Goal: Navigation & Orientation: Find specific page/section

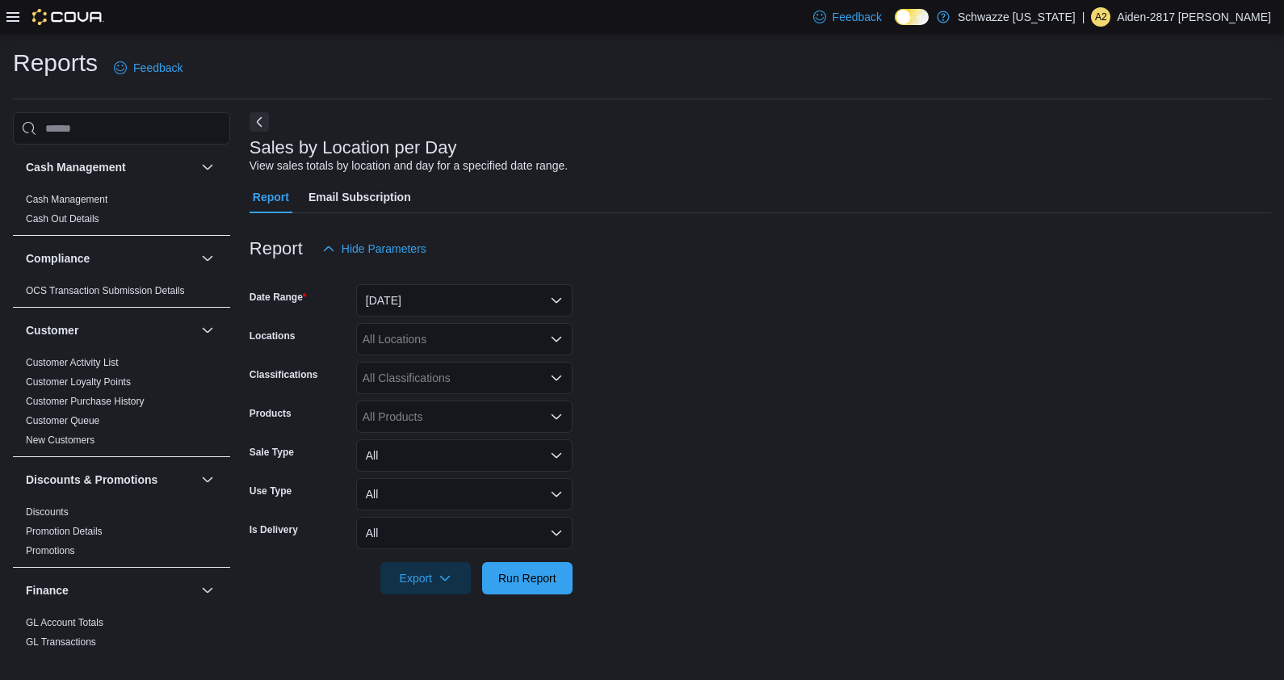
drag, startPoint x: 17, startPoint y: 24, endPoint x: 13, endPoint y: 12, distance: 12.8
click at [18, 24] on div at bounding box center [55, 17] width 98 height 16
click at [13, 10] on icon at bounding box center [12, 16] width 13 height 13
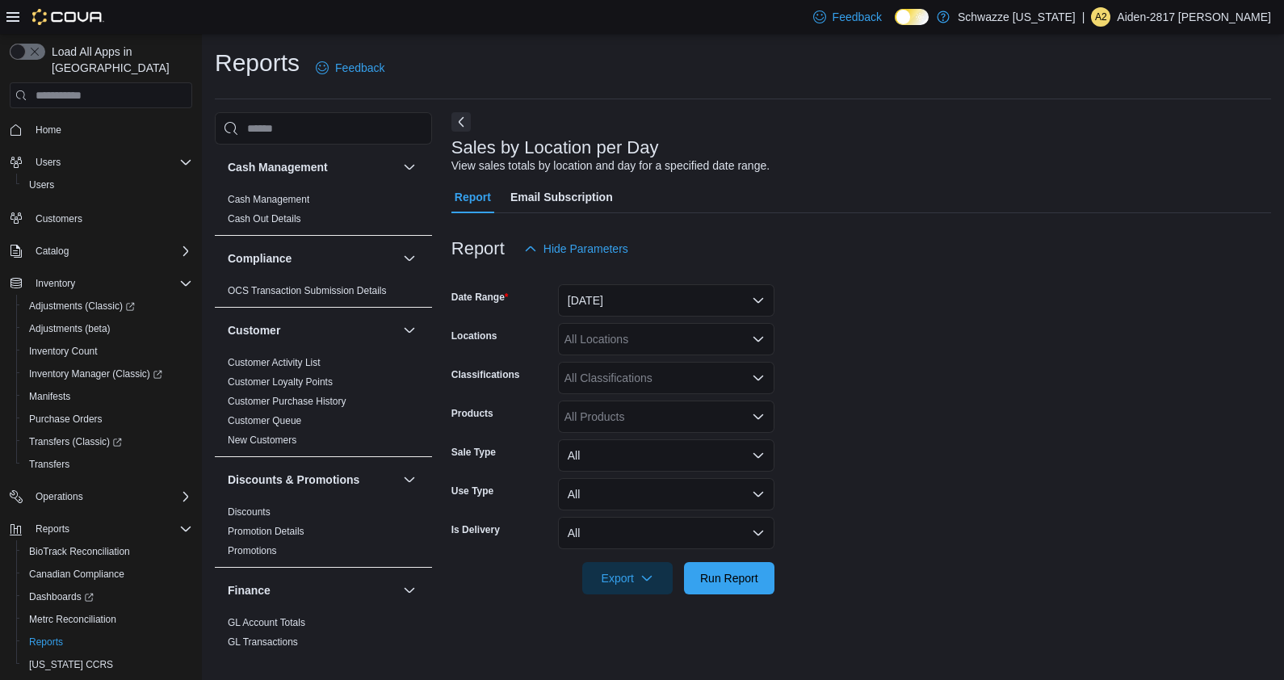
click at [90, 119] on span "Home" at bounding box center [110, 129] width 163 height 20
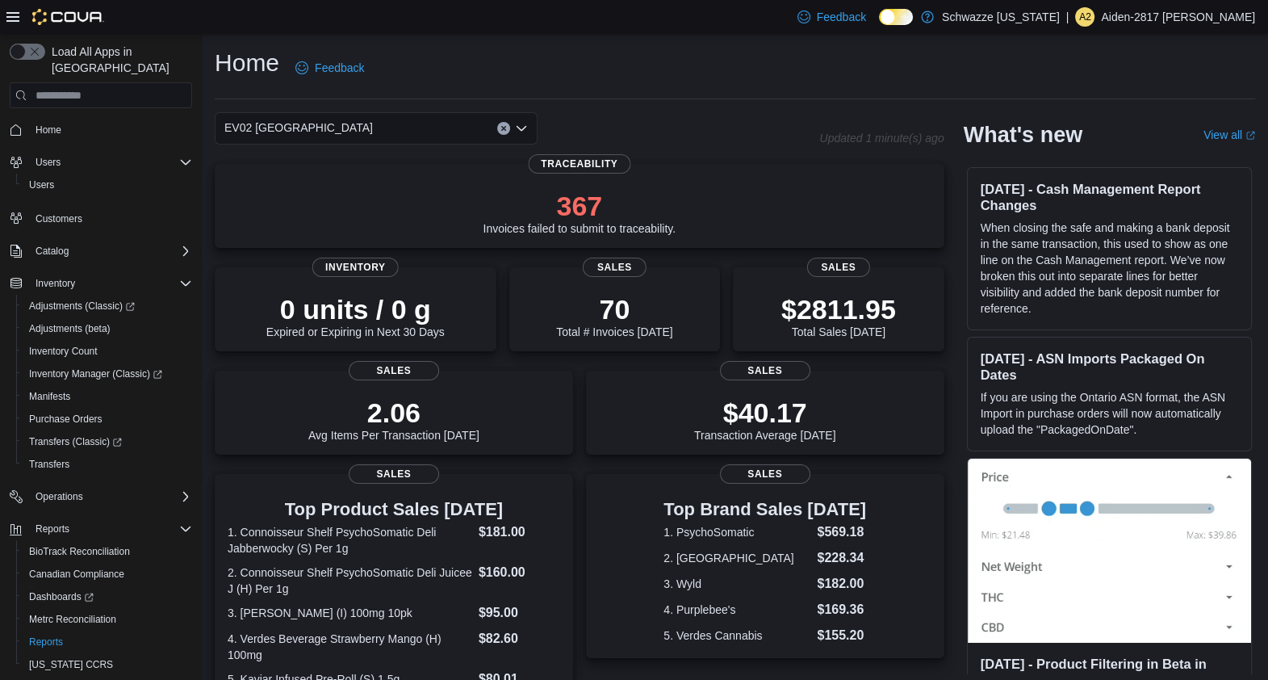
click at [12, 10] on icon at bounding box center [12, 16] width 13 height 13
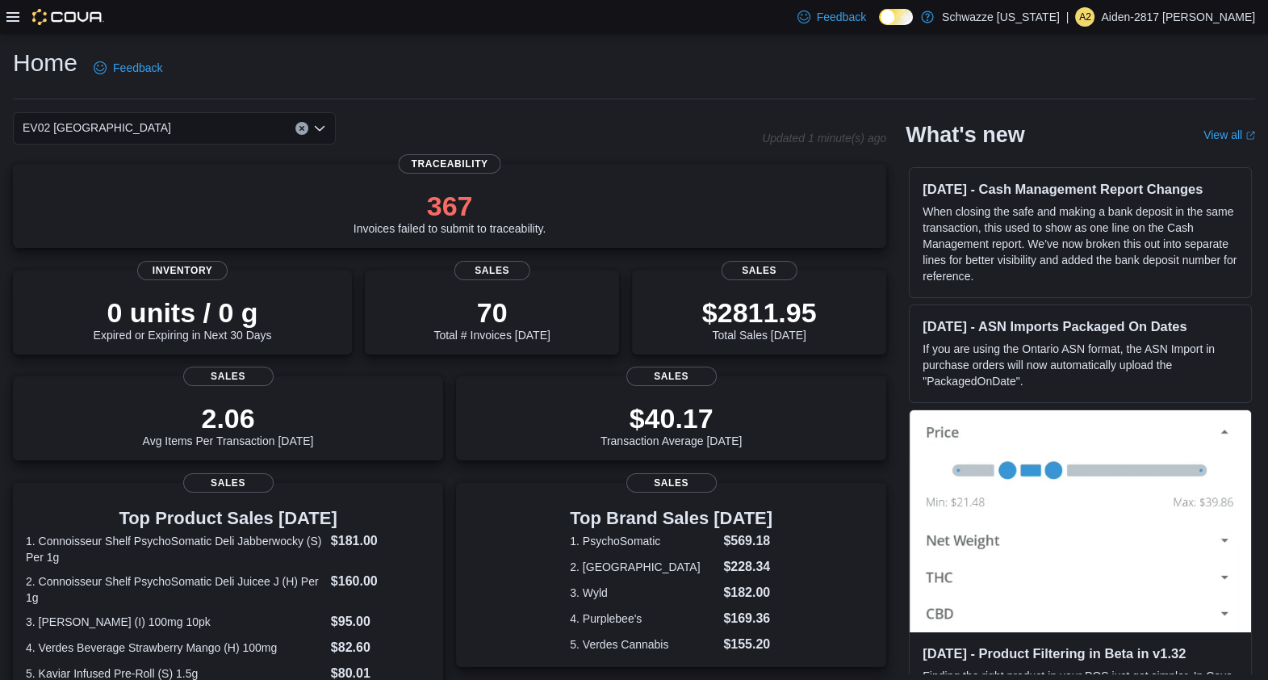
click at [325, 129] on icon "Open list of options" at bounding box center [319, 128] width 13 height 13
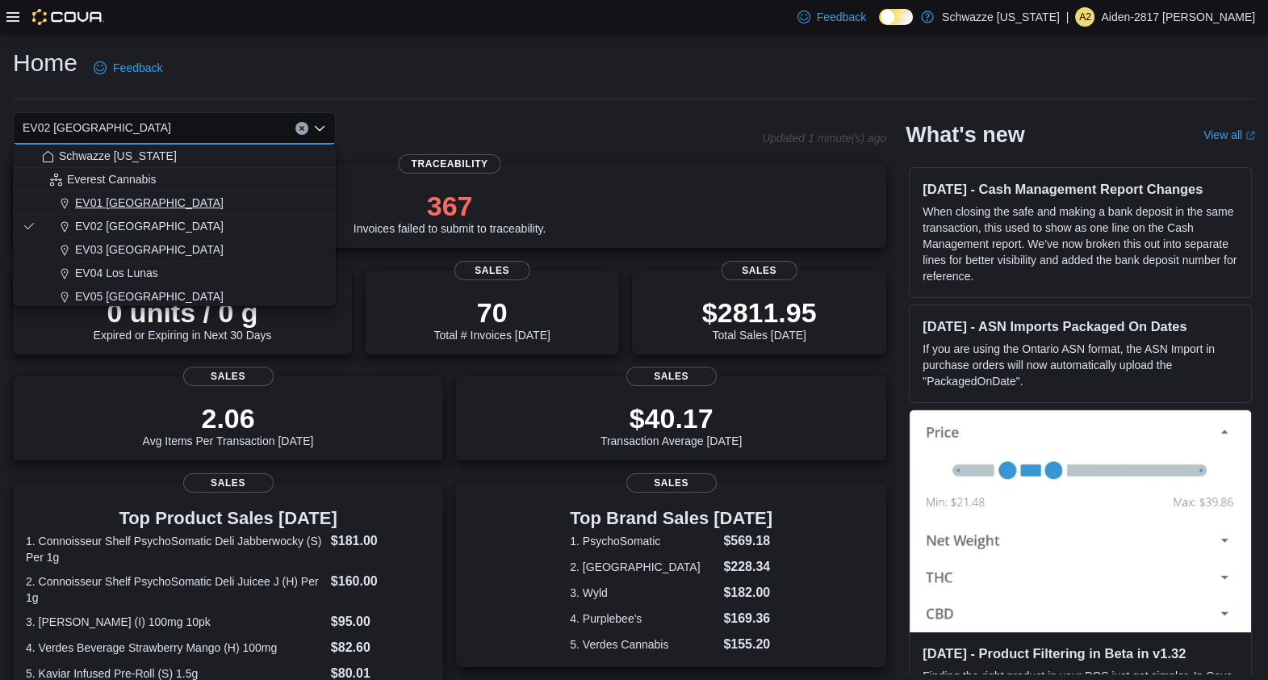
click at [154, 198] on span "EV01 [GEOGRAPHIC_DATA]" at bounding box center [149, 203] width 149 height 16
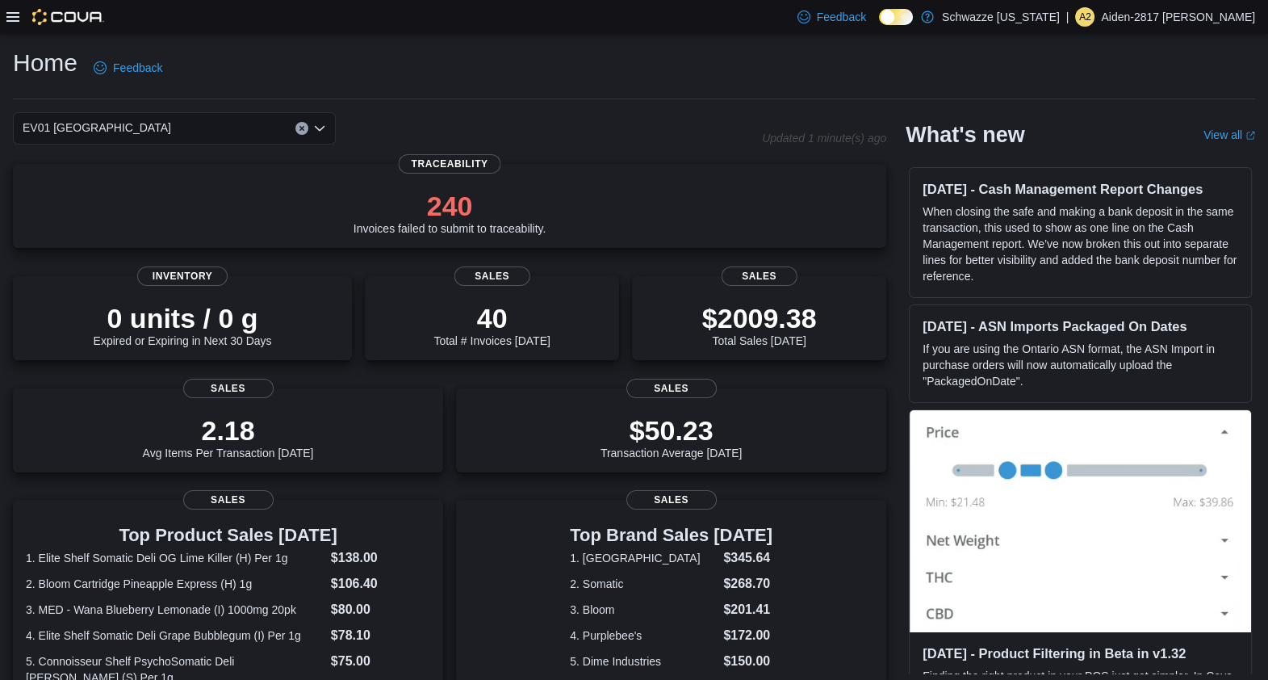
click at [463, 141] on div "EV01 [GEOGRAPHIC_DATA] Combo box. Selected. EV01 [GEOGRAPHIC_DATA]. Press Backs…" at bounding box center [387, 128] width 749 height 32
click at [155, 136] on div "EV01 [GEOGRAPHIC_DATA]" at bounding box center [174, 128] width 323 height 32
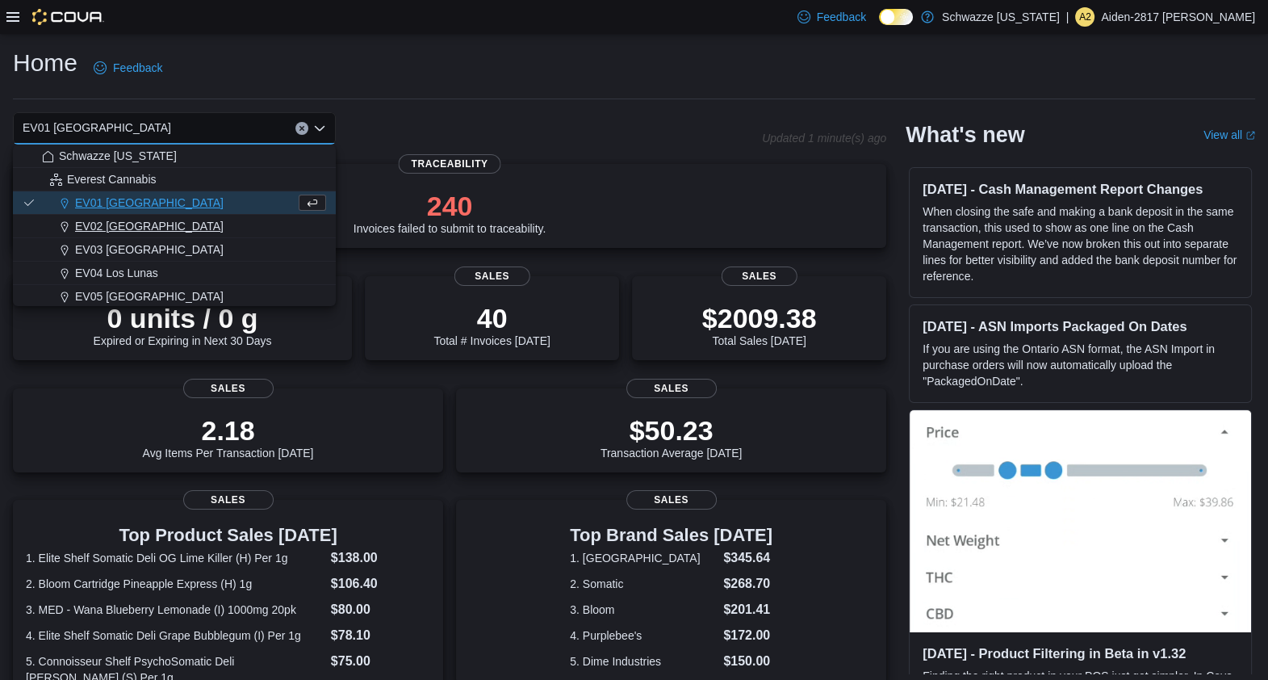
click at [155, 222] on span "EV02 [GEOGRAPHIC_DATA]" at bounding box center [149, 226] width 149 height 16
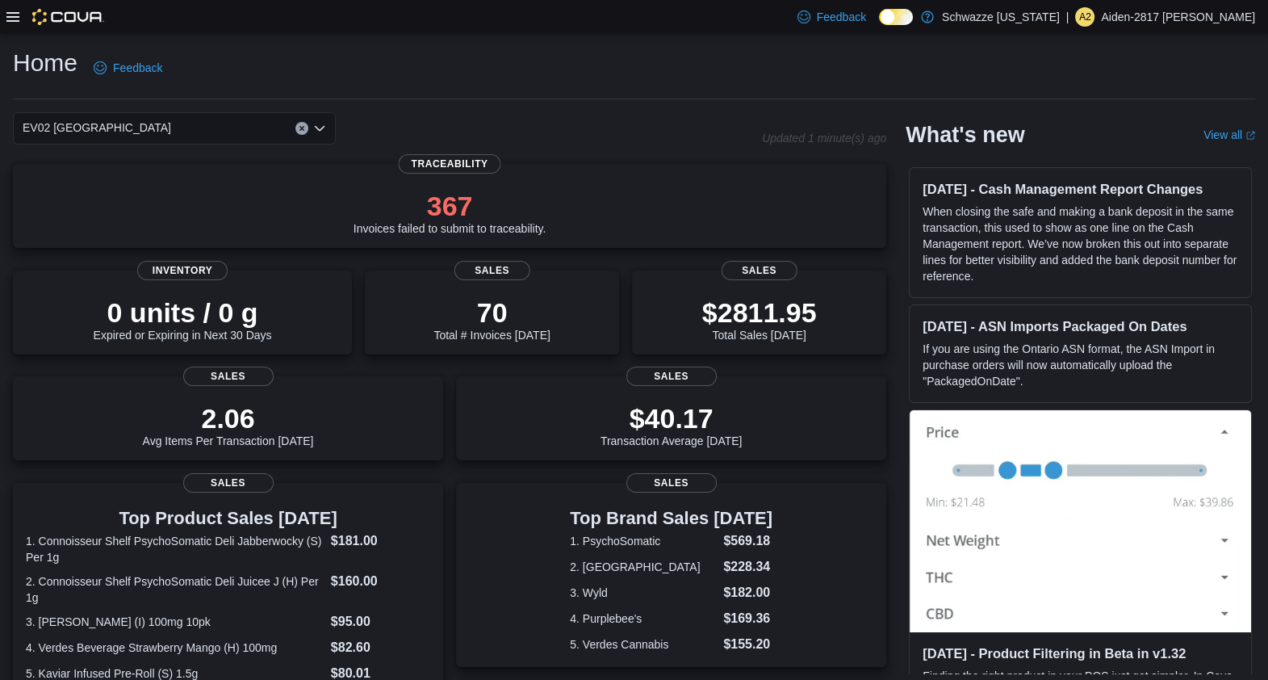
click at [252, 136] on div "EV02 [GEOGRAPHIC_DATA]" at bounding box center [174, 128] width 323 height 32
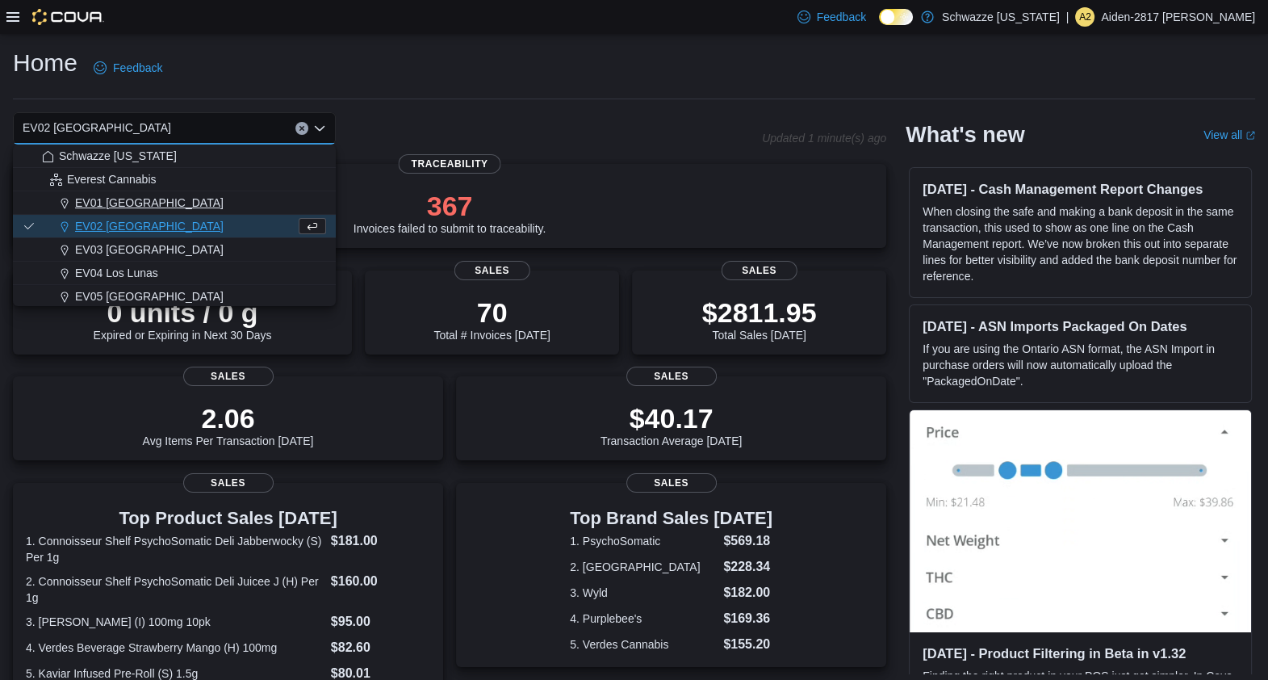
click at [240, 196] on div "EV01 [GEOGRAPHIC_DATA]" at bounding box center [184, 203] width 284 height 16
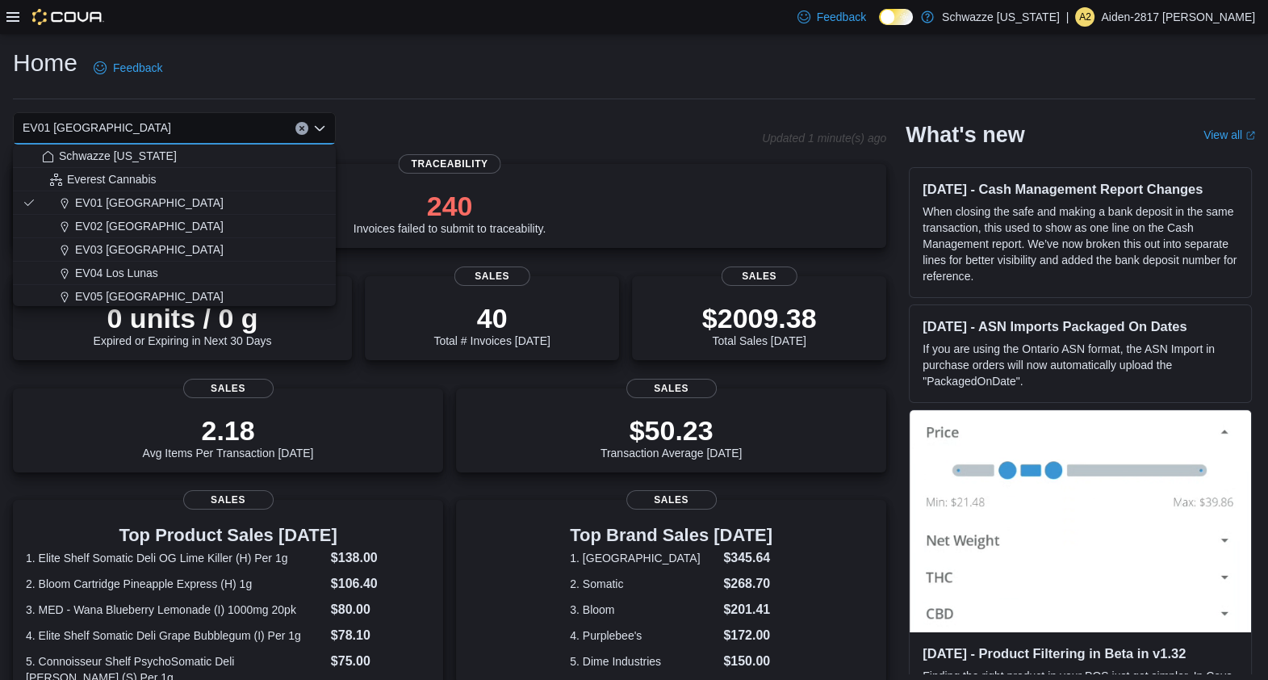
click at [417, 117] on div "EV01 [GEOGRAPHIC_DATA] Combo box. Selected. EV01 [GEOGRAPHIC_DATA]. Press Backs…" at bounding box center [387, 128] width 749 height 32
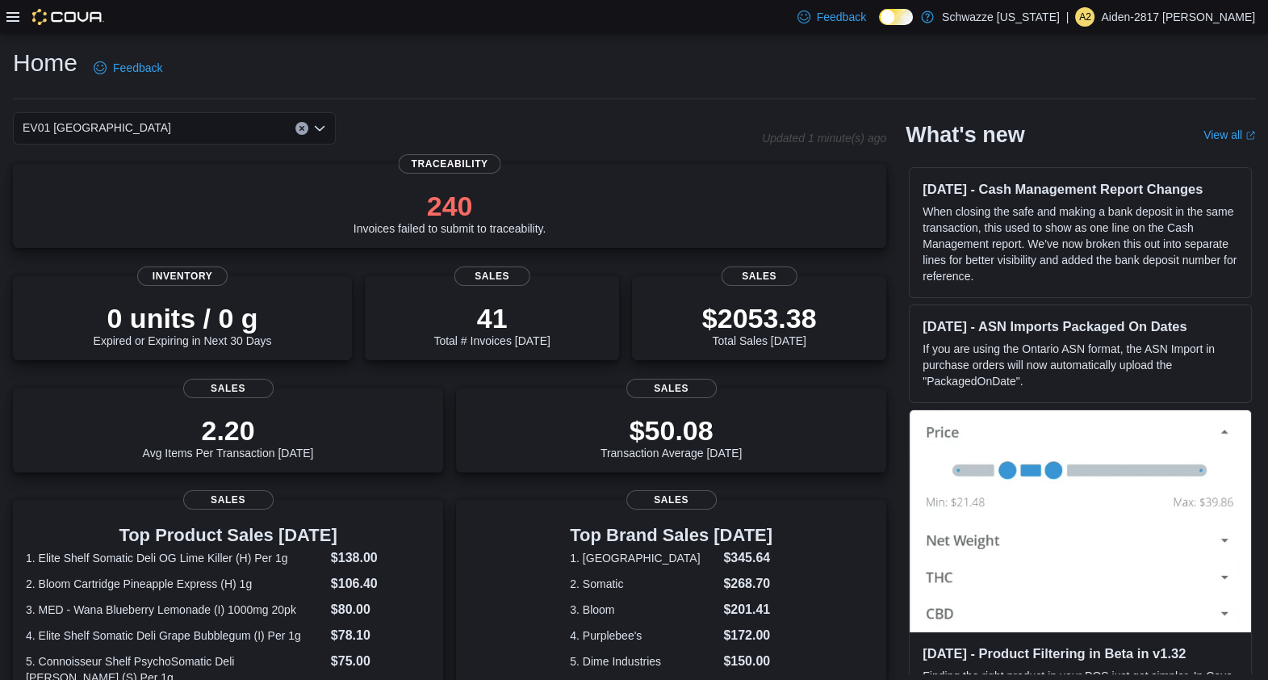
drag, startPoint x: 150, startPoint y: 141, endPoint x: 151, endPoint y: 133, distance: 8.1
click at [150, 141] on div "EV01 [GEOGRAPHIC_DATA]" at bounding box center [174, 128] width 323 height 32
click at [215, 85] on div "Home Feedback" at bounding box center [634, 68] width 1243 height 42
click at [242, 127] on div "EV01 [GEOGRAPHIC_DATA]" at bounding box center [174, 128] width 323 height 32
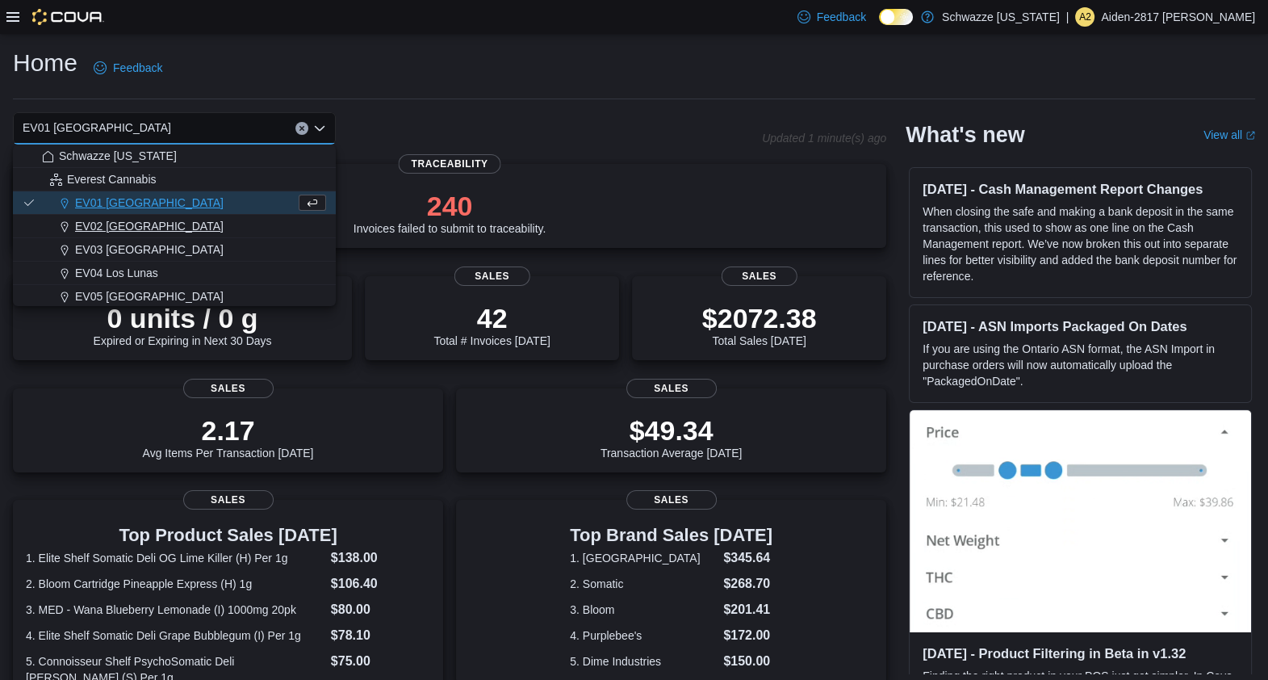
click at [172, 230] on span "EV02 [GEOGRAPHIC_DATA]" at bounding box center [149, 226] width 149 height 16
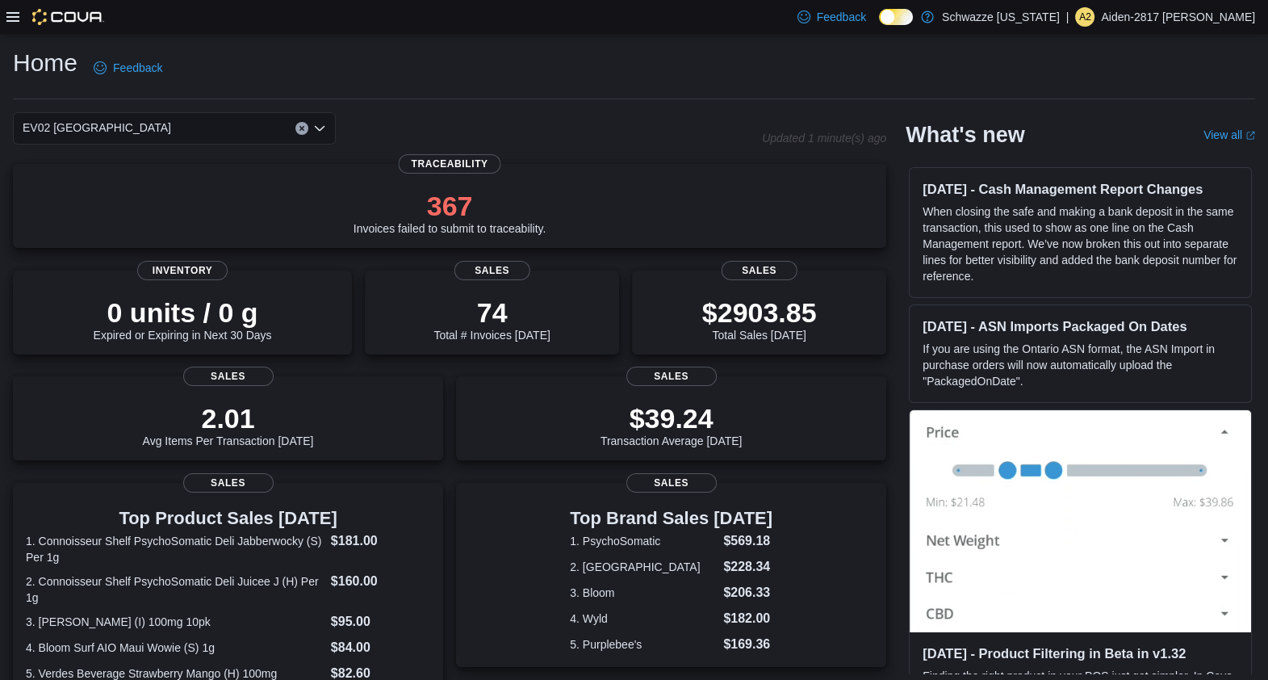
click at [618, 44] on div "Home Feedback EV02 [GEOGRAPHIC_DATA] Updated 1 minute(s) ago 367 Invoices faile…" at bounding box center [634, 547] width 1268 height 1026
